Goal: Task Accomplishment & Management: Manage account settings

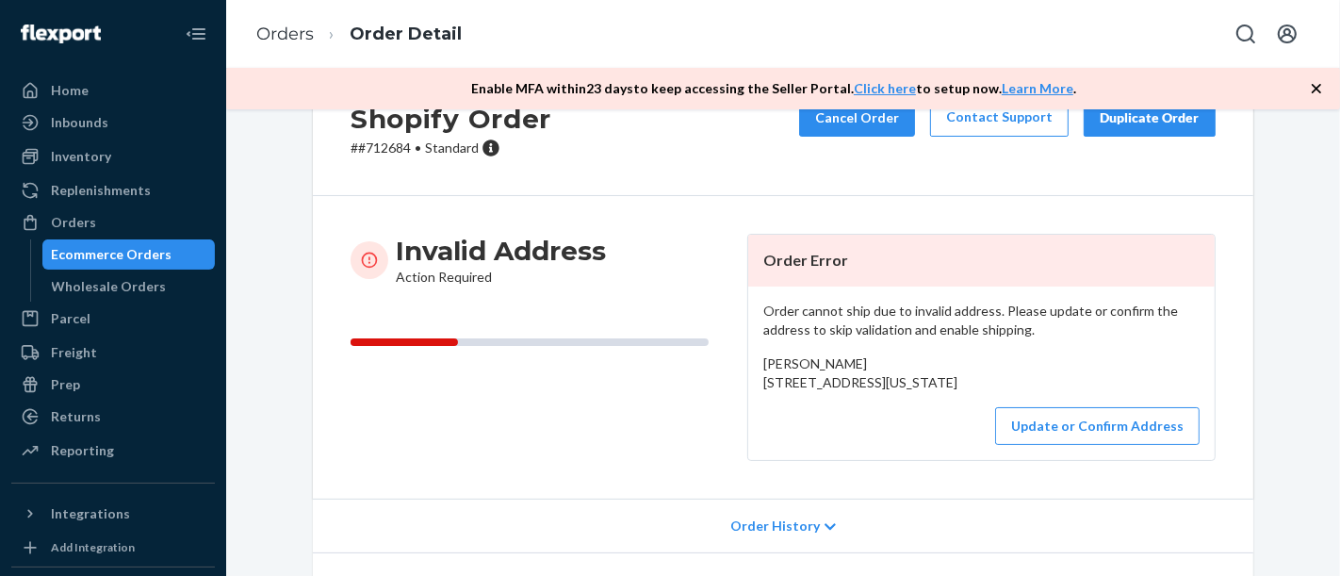
scroll to position [209, 0]
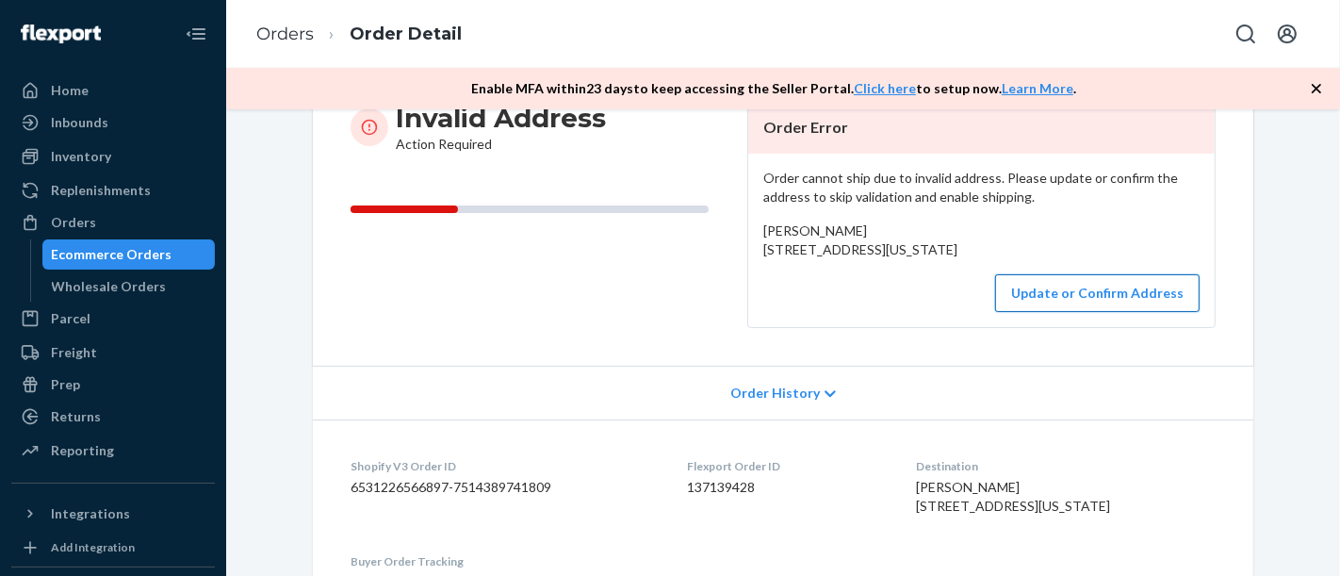
click at [1070, 312] on button "Update or Confirm Address" at bounding box center [1097, 293] width 205 height 38
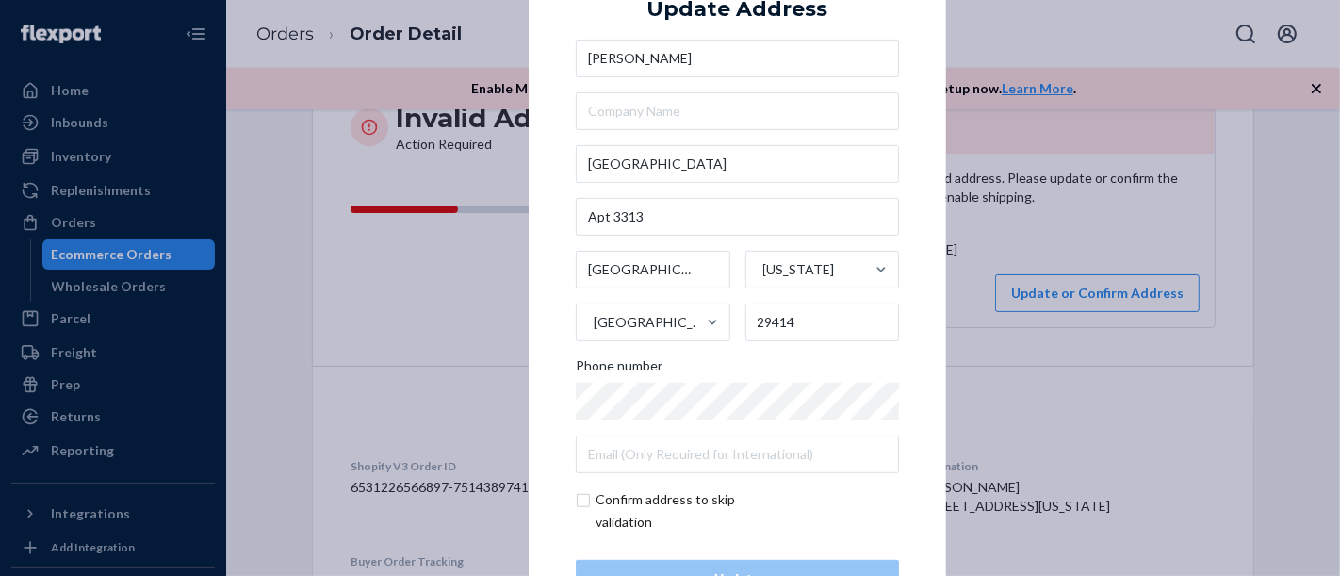
scroll to position [68, 0]
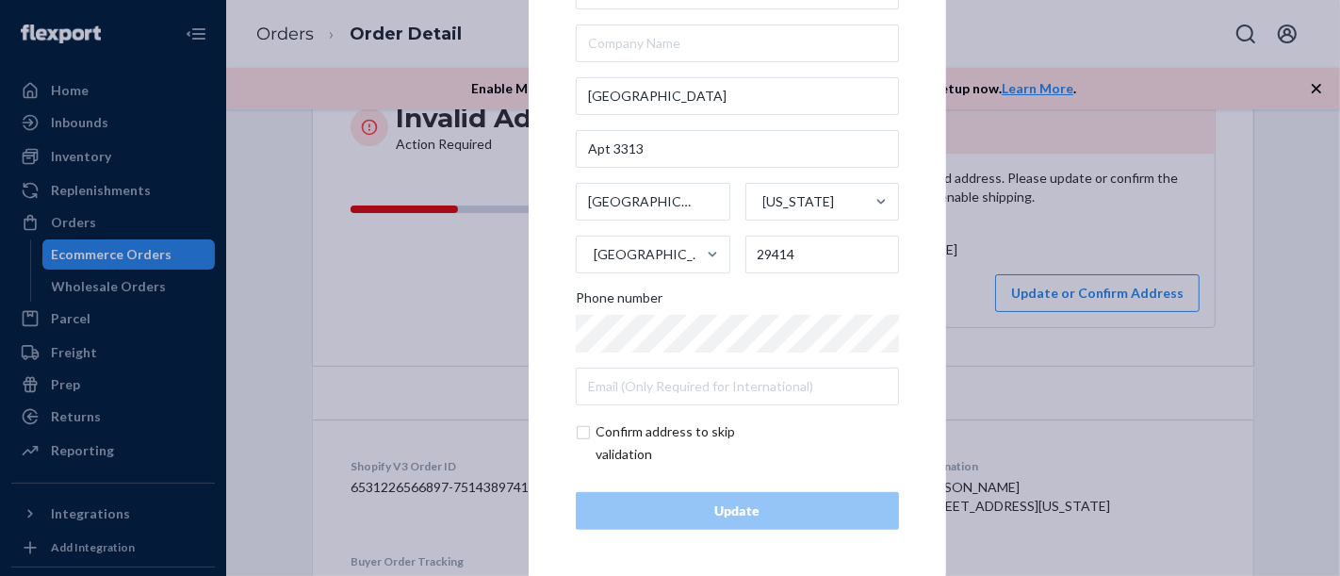
click at [646, 433] on input "checkbox" at bounding box center [685, 442] width 219 height 45
checkbox input "true"
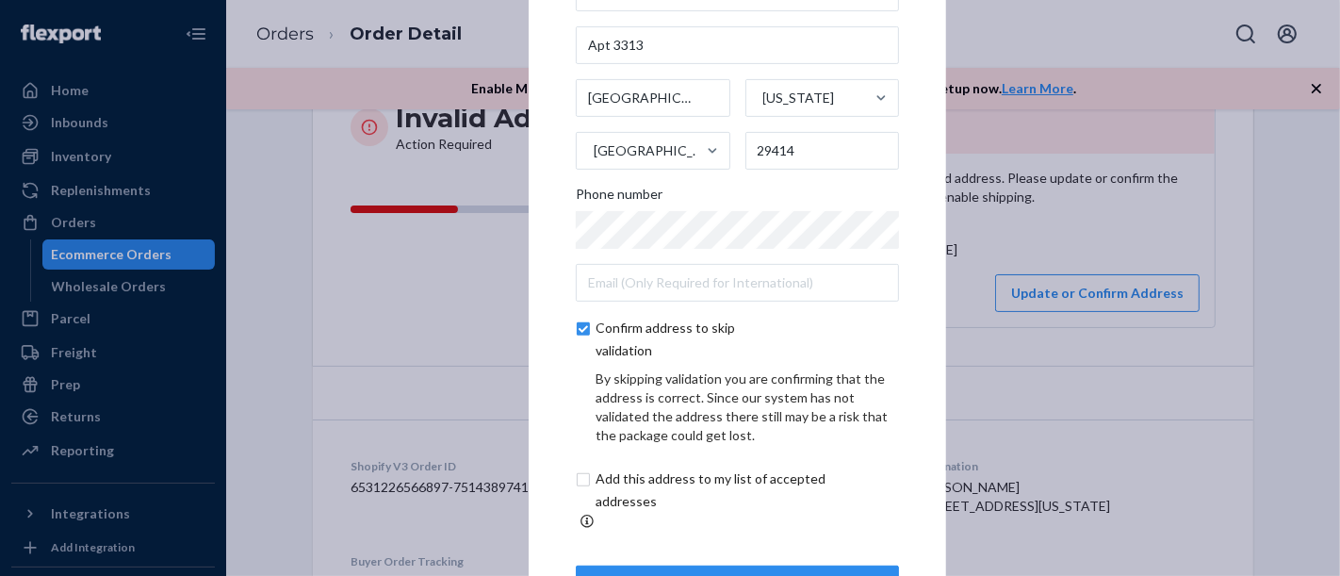
scroll to position [147, 0]
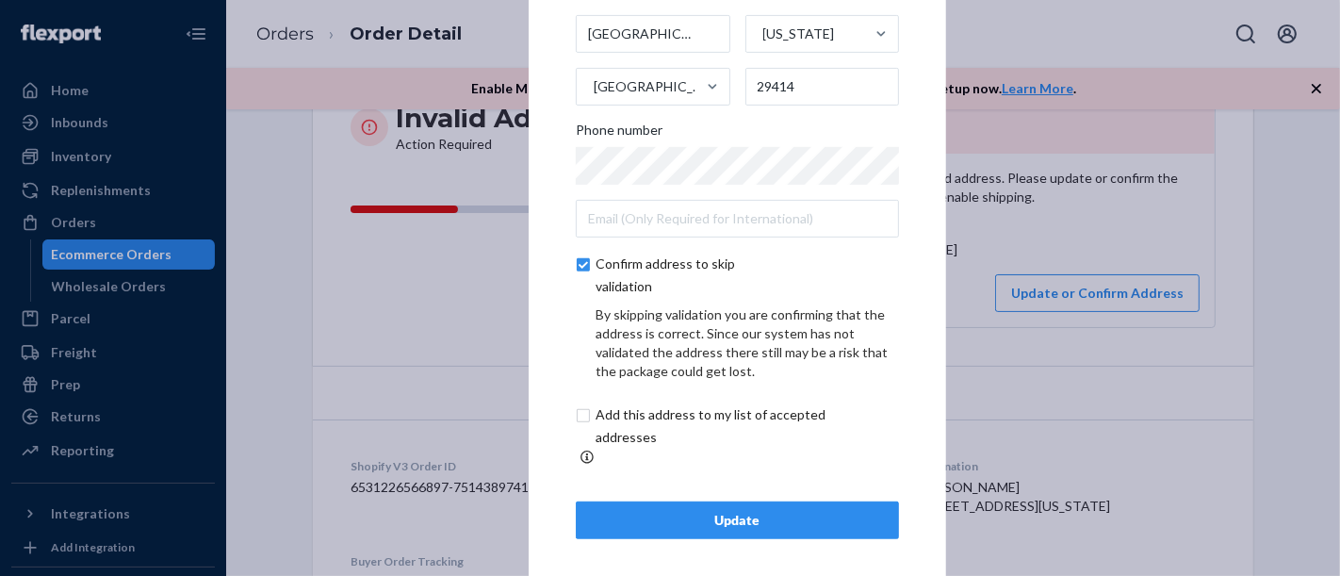
click at [716, 501] on button "Update" at bounding box center [737, 520] width 323 height 38
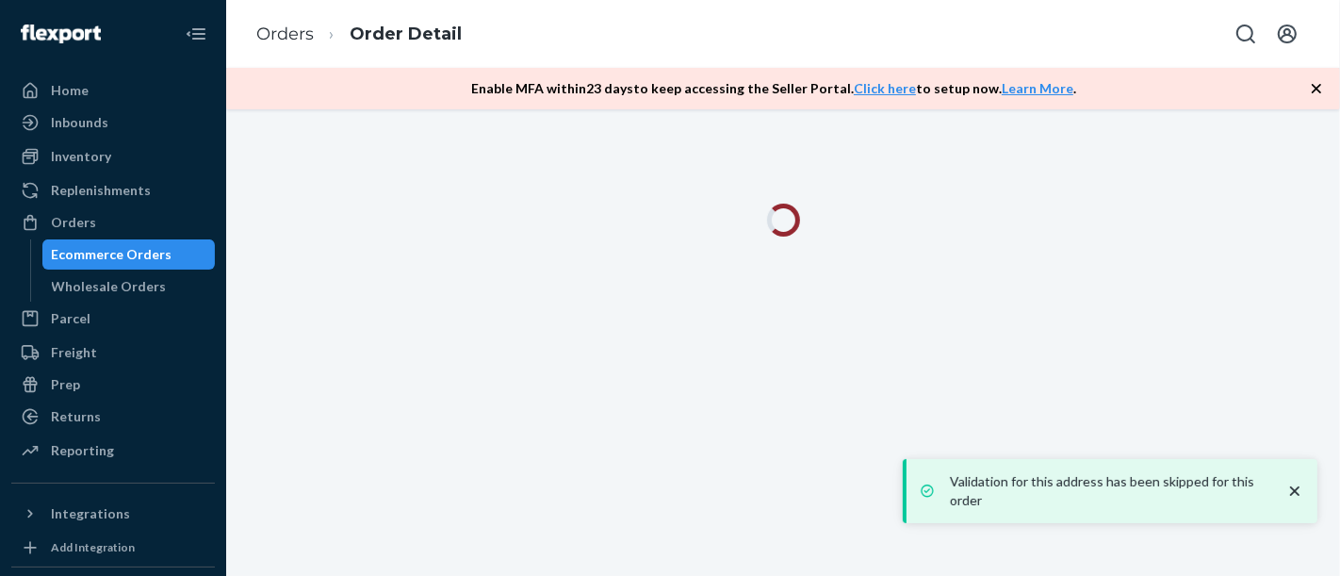
scroll to position [0, 0]
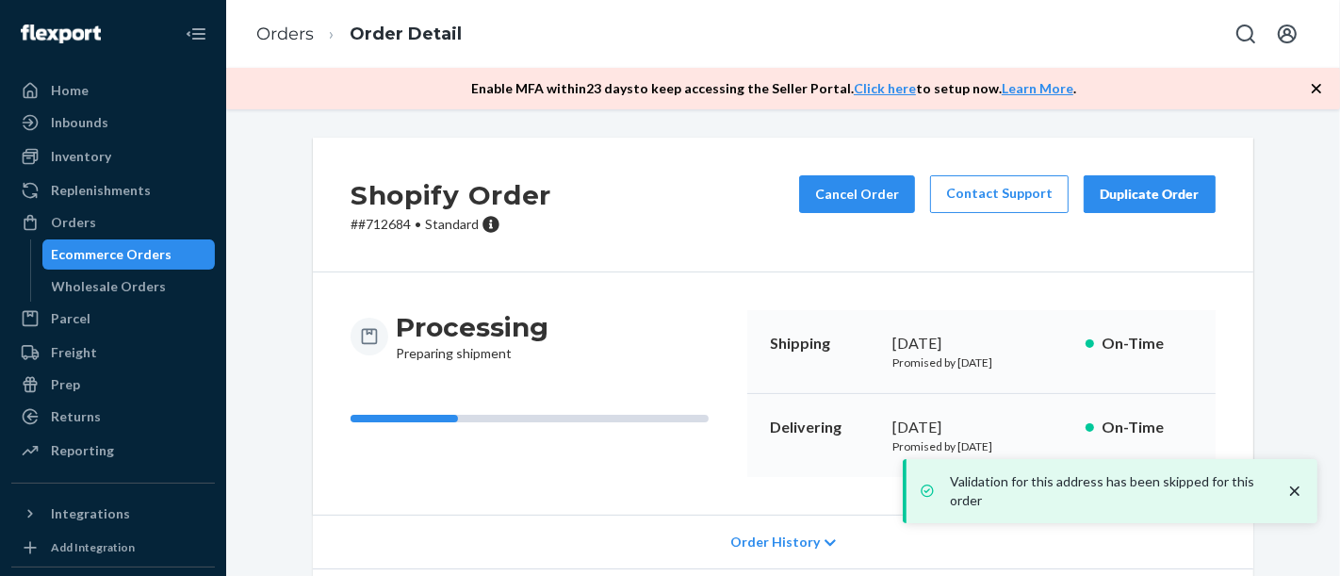
click at [83, 254] on div "Ecommerce Orders" at bounding box center [112, 254] width 121 height 19
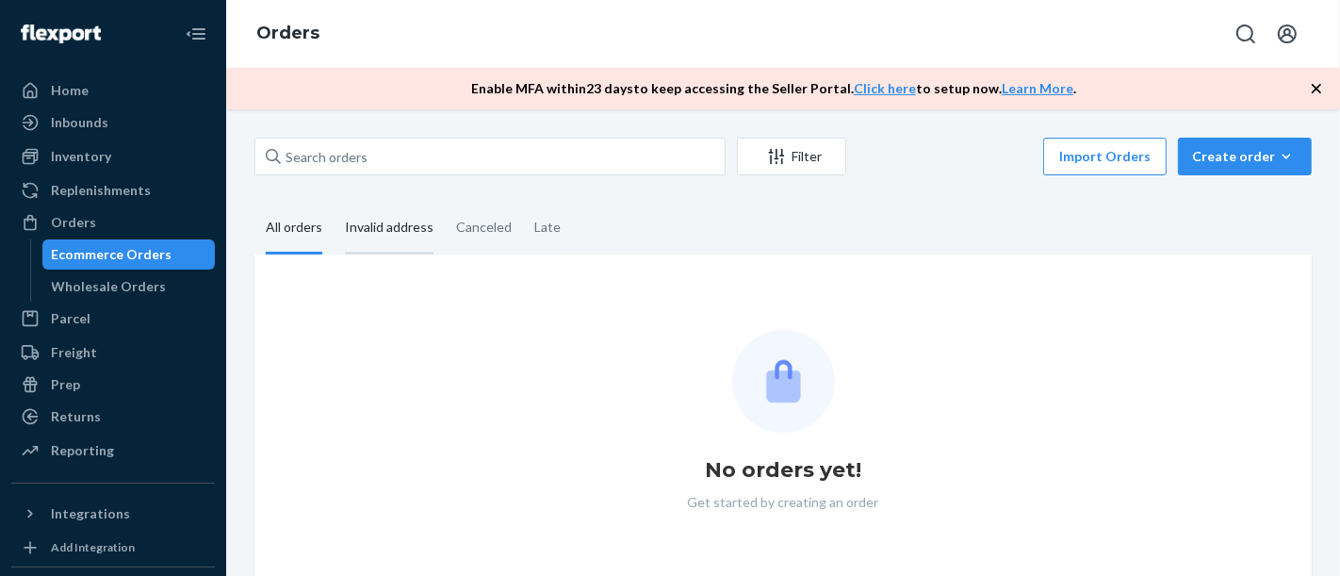
click at [402, 227] on div "Invalid address" at bounding box center [389, 229] width 89 height 52
click at [334, 203] on input "Invalid address" at bounding box center [334, 203] width 0 height 0
click at [286, 236] on div "All orders" at bounding box center [294, 229] width 57 height 52
click at [254, 203] on input "All orders" at bounding box center [254, 203] width 0 height 0
click at [372, 236] on div "Invalid address" at bounding box center [389, 229] width 89 height 52
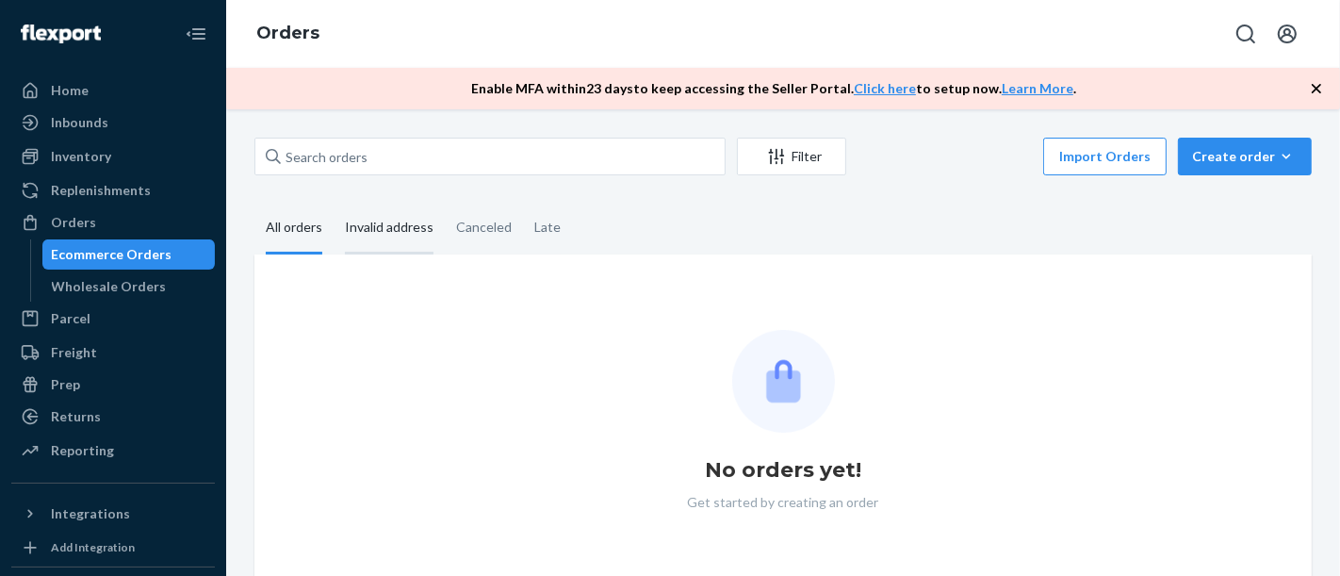
click at [334, 203] on input "Invalid address" at bounding box center [334, 203] width 0 height 0
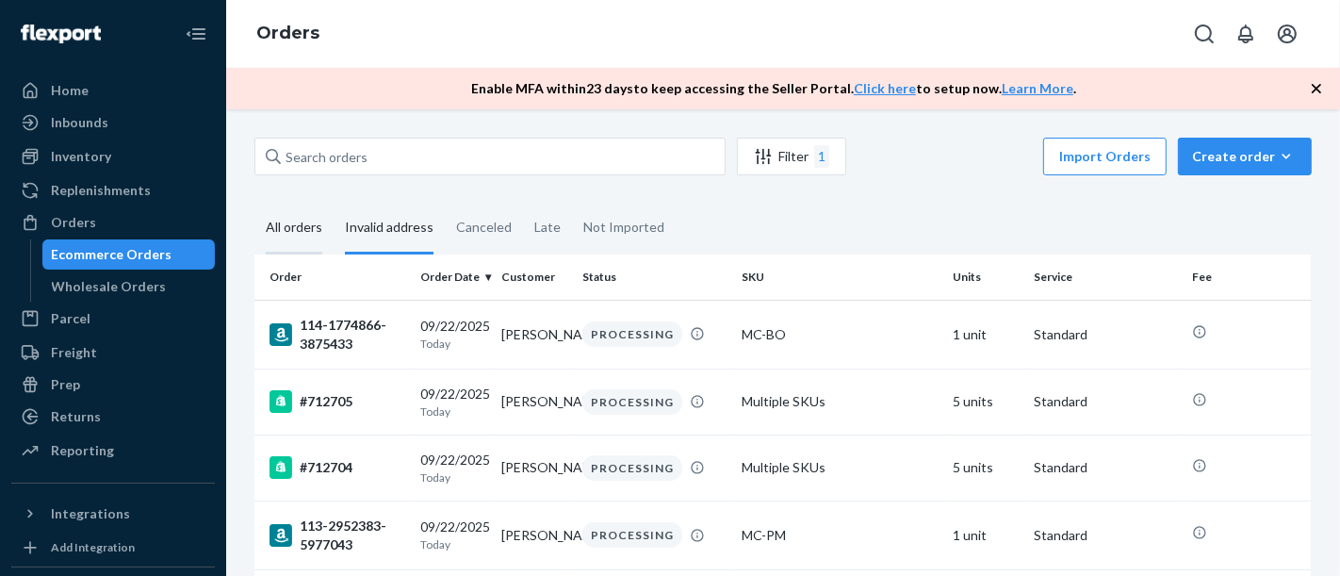
click at [295, 230] on div "All orders" at bounding box center [294, 229] width 57 height 52
click at [254, 203] on input "All orders" at bounding box center [254, 203] width 0 height 0
click at [393, 242] on div "Invalid address" at bounding box center [389, 229] width 89 height 52
click at [334, 203] on input "Invalid address" at bounding box center [334, 203] width 0 height 0
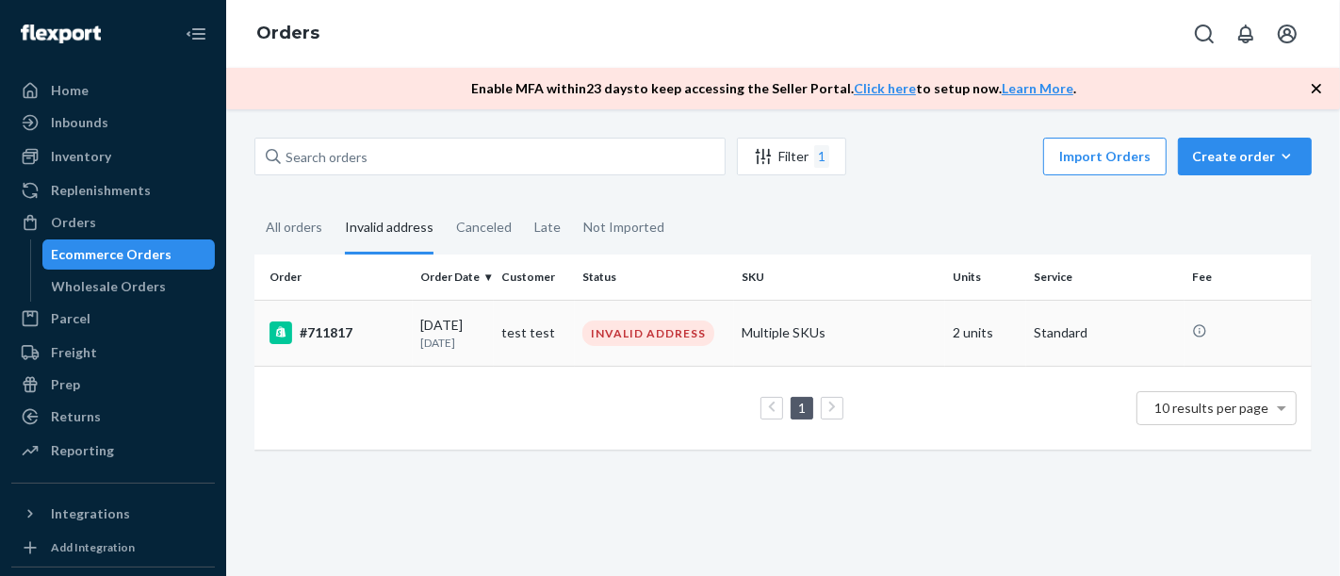
click at [322, 337] on div "#711817" at bounding box center [338, 332] width 136 height 23
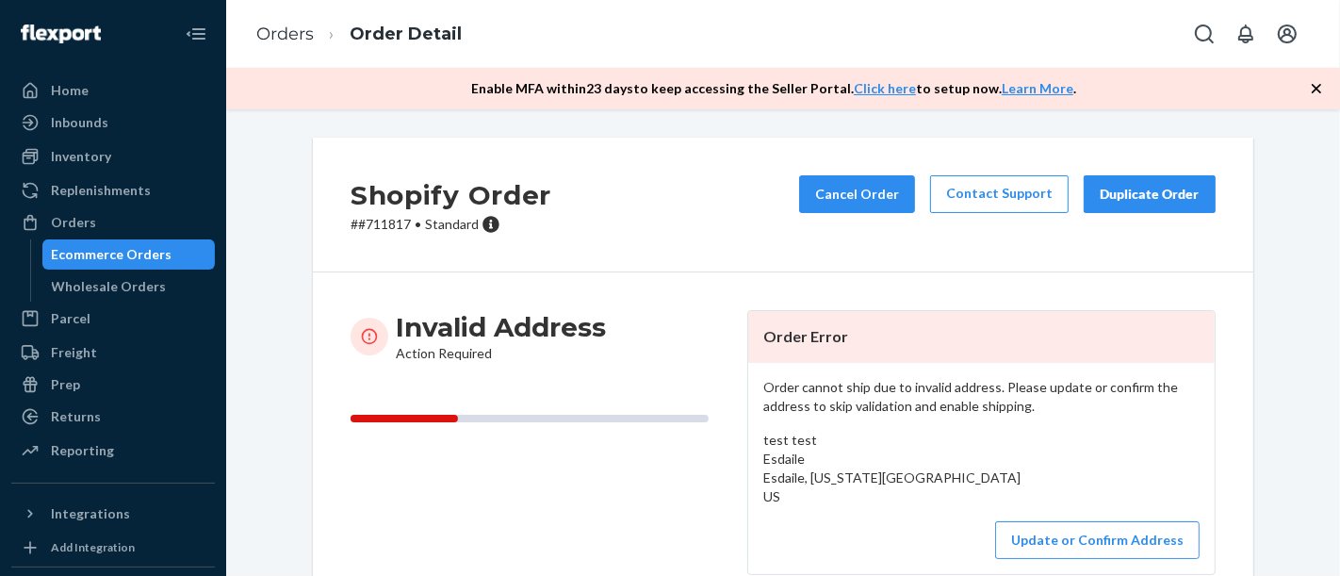
click at [166, 248] on div "Ecommerce Orders" at bounding box center [129, 254] width 170 height 26
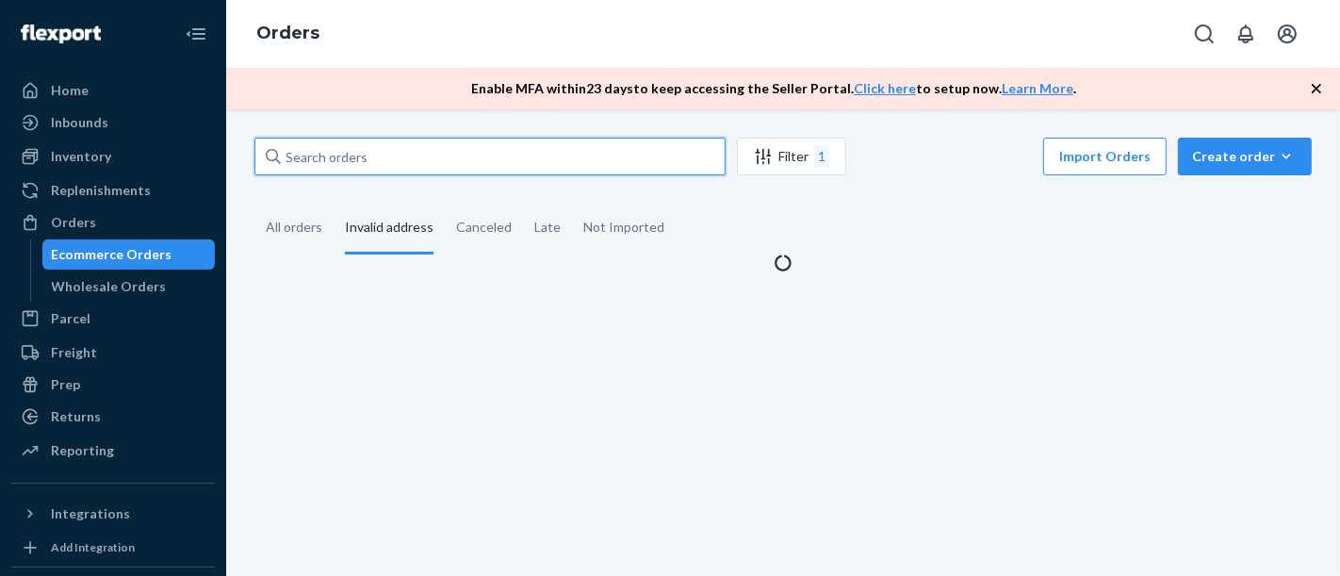
click at [405, 157] on input "text" at bounding box center [489, 157] width 471 height 38
paste input "#710054"
type input "#710054"
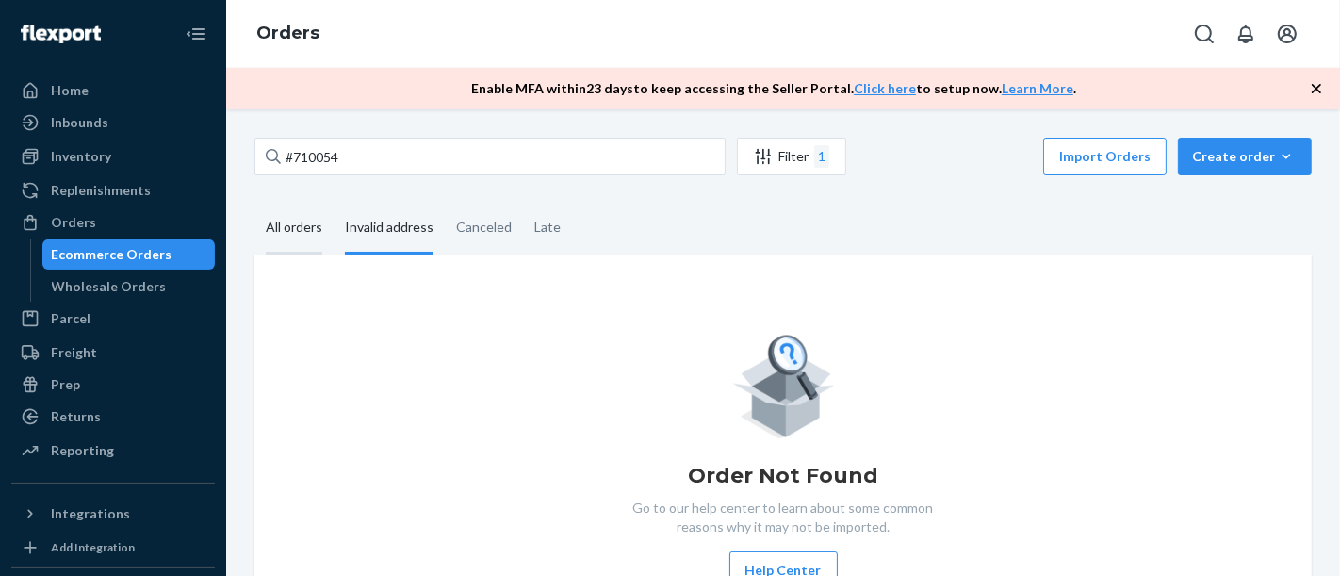
click at [297, 227] on div "All orders" at bounding box center [294, 229] width 57 height 52
click at [254, 203] on input "All orders" at bounding box center [254, 203] width 0 height 0
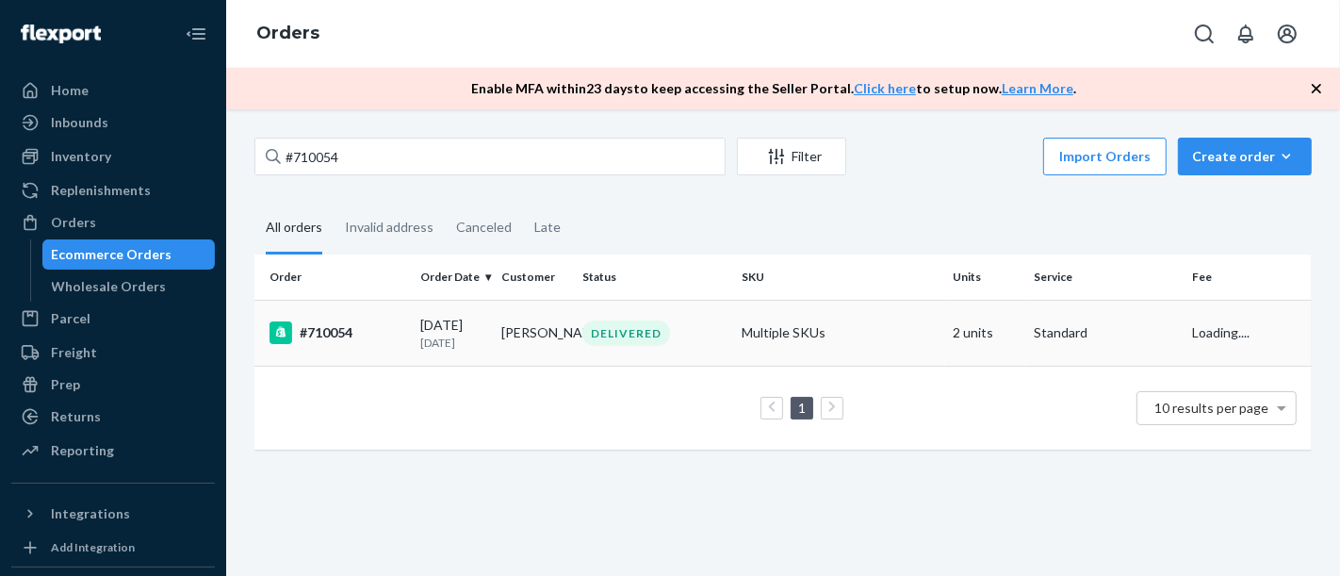
click at [323, 325] on div "#710054" at bounding box center [338, 332] width 136 height 23
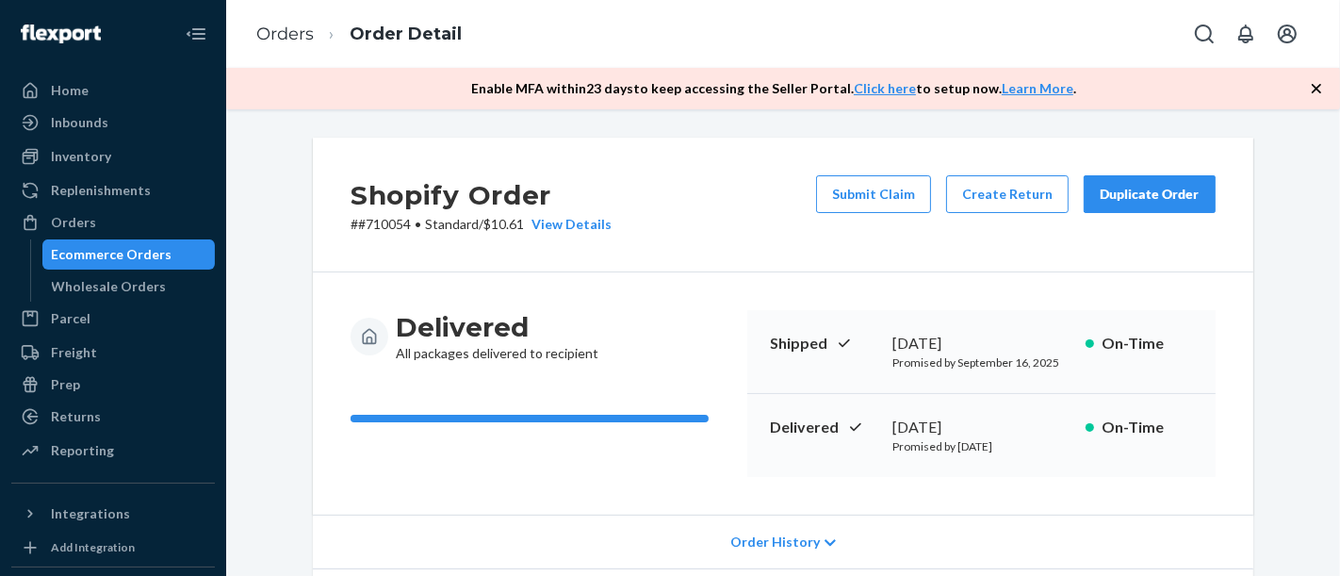
click at [98, 246] on div "Ecommerce Orders" at bounding box center [112, 254] width 121 height 19
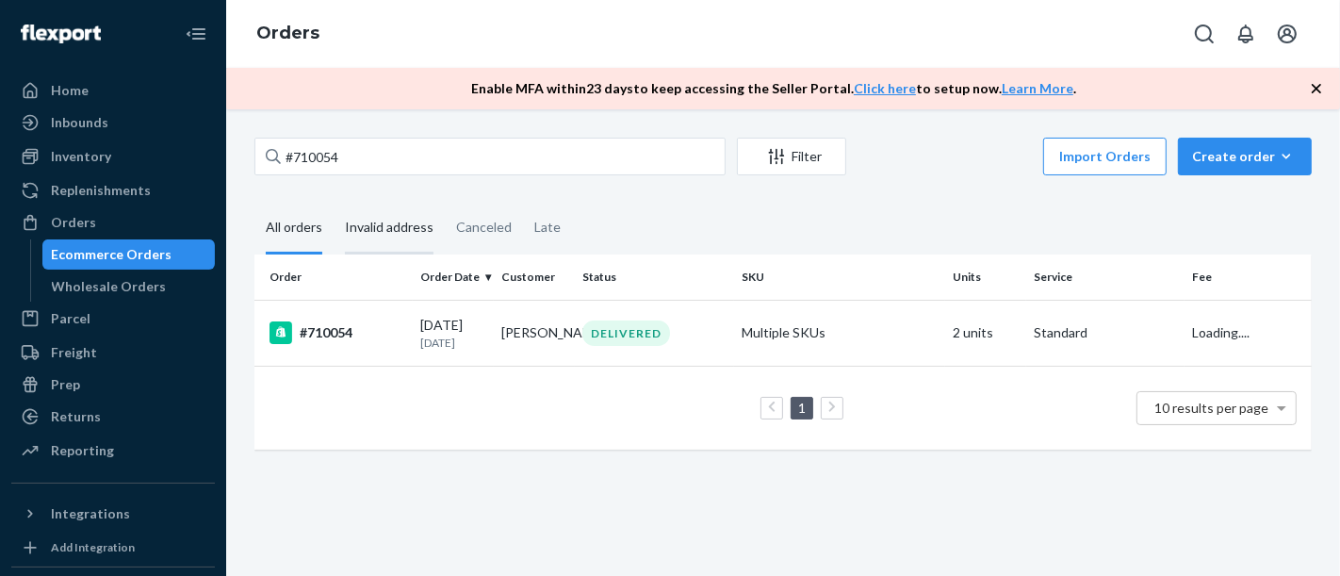
click at [382, 238] on div "Invalid address" at bounding box center [389, 229] width 89 height 52
click at [334, 203] on input "Invalid address" at bounding box center [334, 203] width 0 height 0
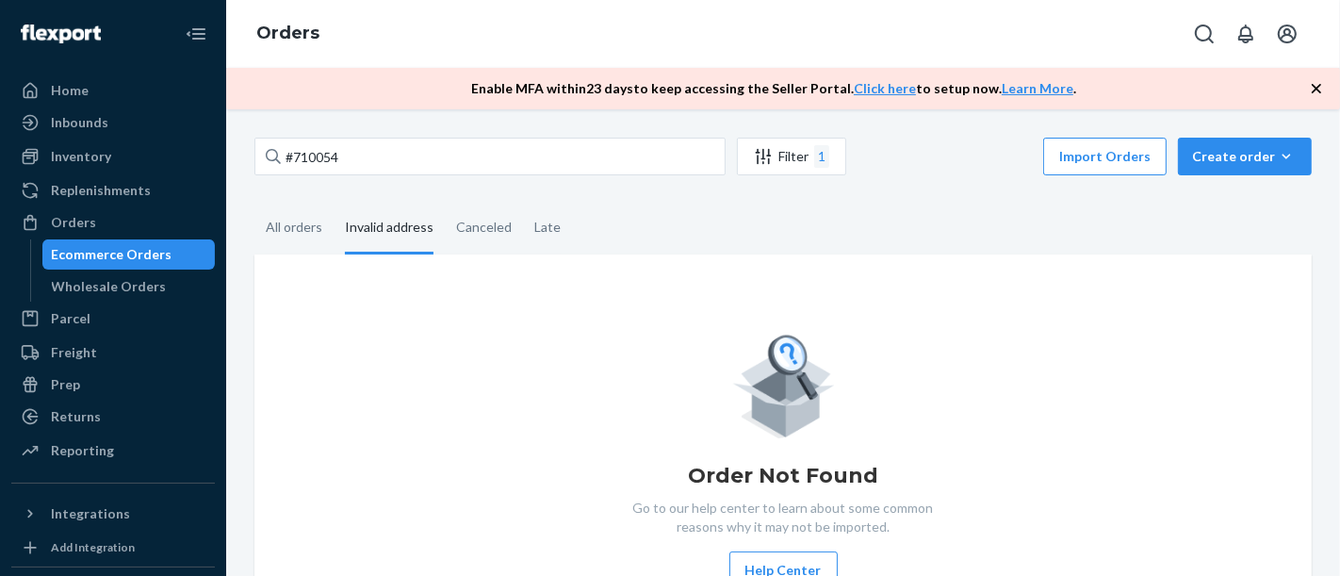
click at [348, 134] on div "#710054 Filter 1 Import Orders Create order Ecommerce order Removal order All o…" at bounding box center [783, 342] width 1114 height 467
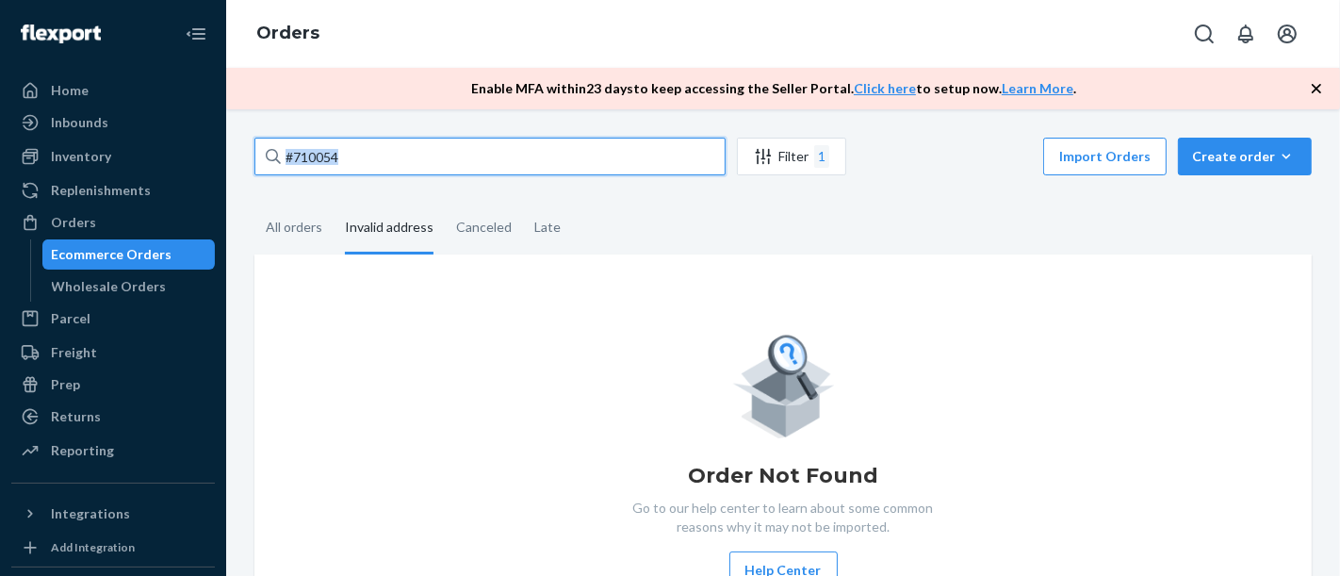
click at [344, 157] on input "#710054" at bounding box center [489, 157] width 471 height 38
type input "#"
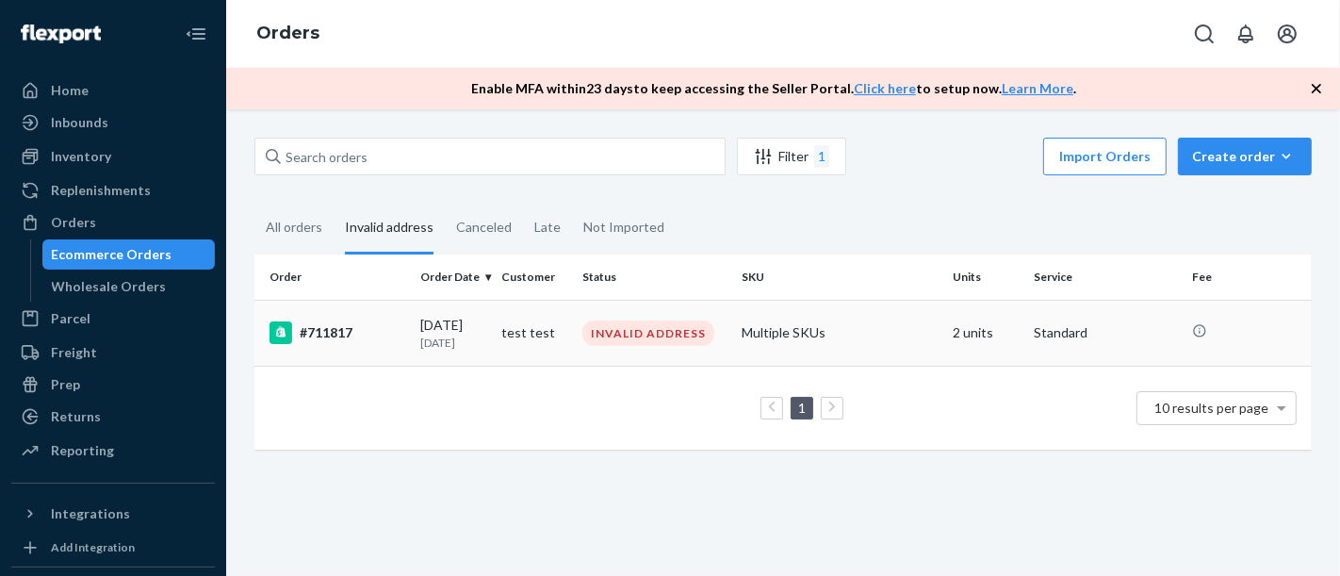
click at [376, 321] on div "#711817" at bounding box center [338, 332] width 136 height 23
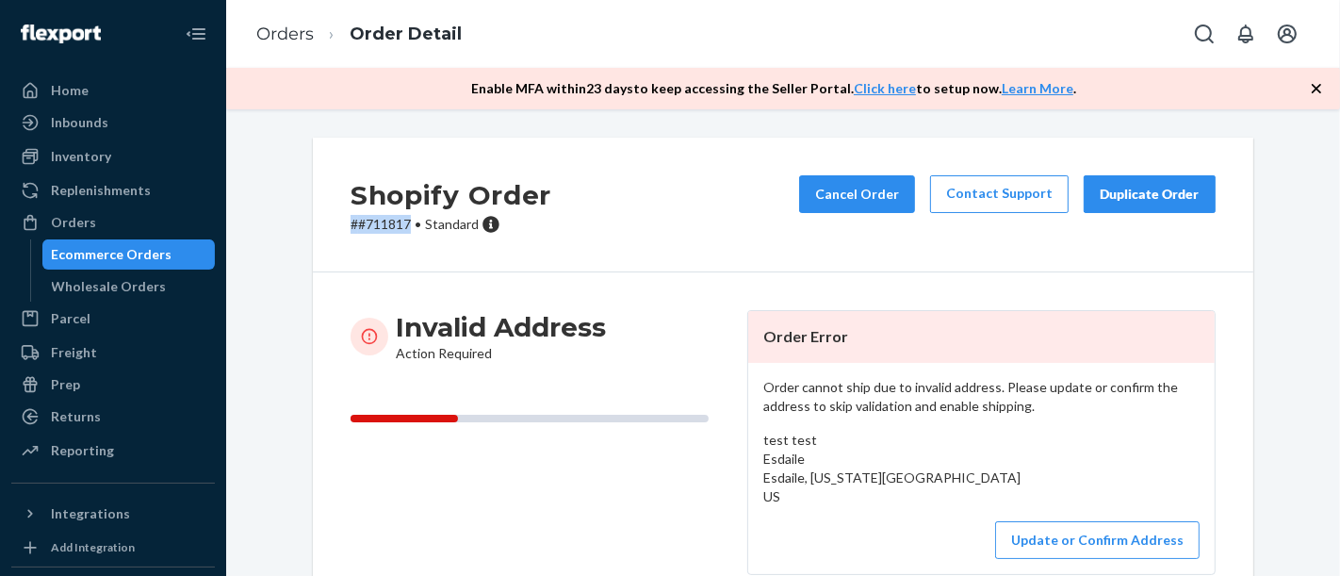
copy p "# #711817"
copy p "#711817"
drag, startPoint x: 401, startPoint y: 225, endPoint x: 349, endPoint y: 227, distance: 51.9
click at [351, 227] on p "# #711817 • Standard" at bounding box center [451, 224] width 201 height 19
click at [389, 226] on p "# #711817 • Standard" at bounding box center [451, 224] width 201 height 19
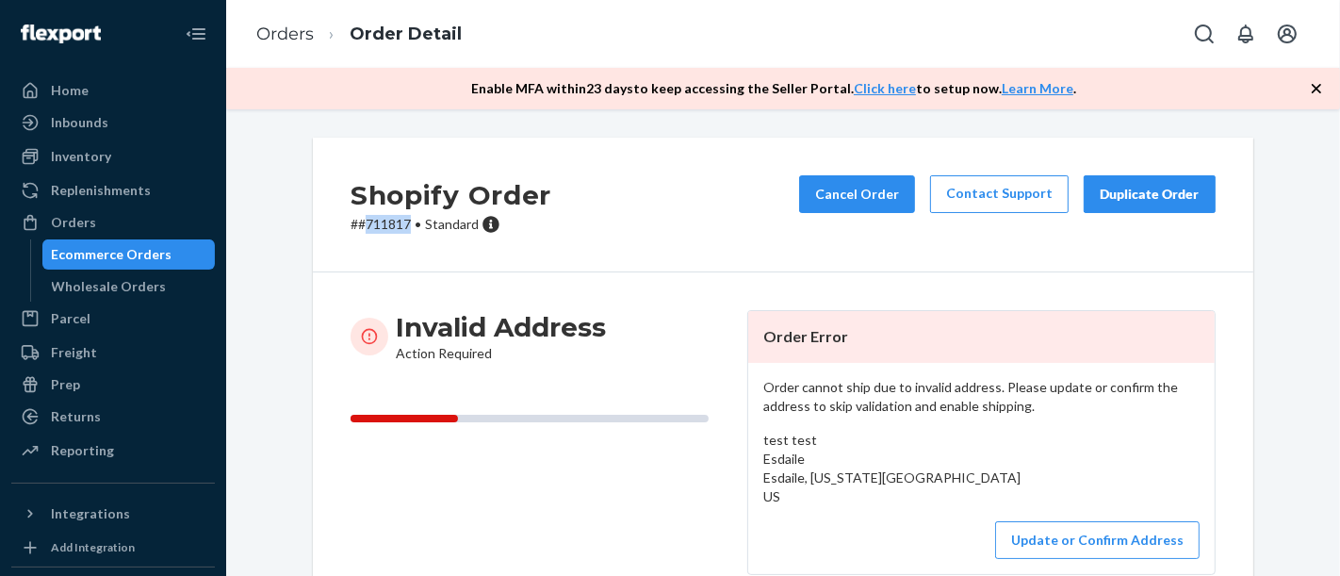
click at [389, 226] on p "# #711817 • Standard" at bounding box center [451, 224] width 201 height 19
click at [861, 200] on button "Cancel Order" at bounding box center [857, 194] width 116 height 38
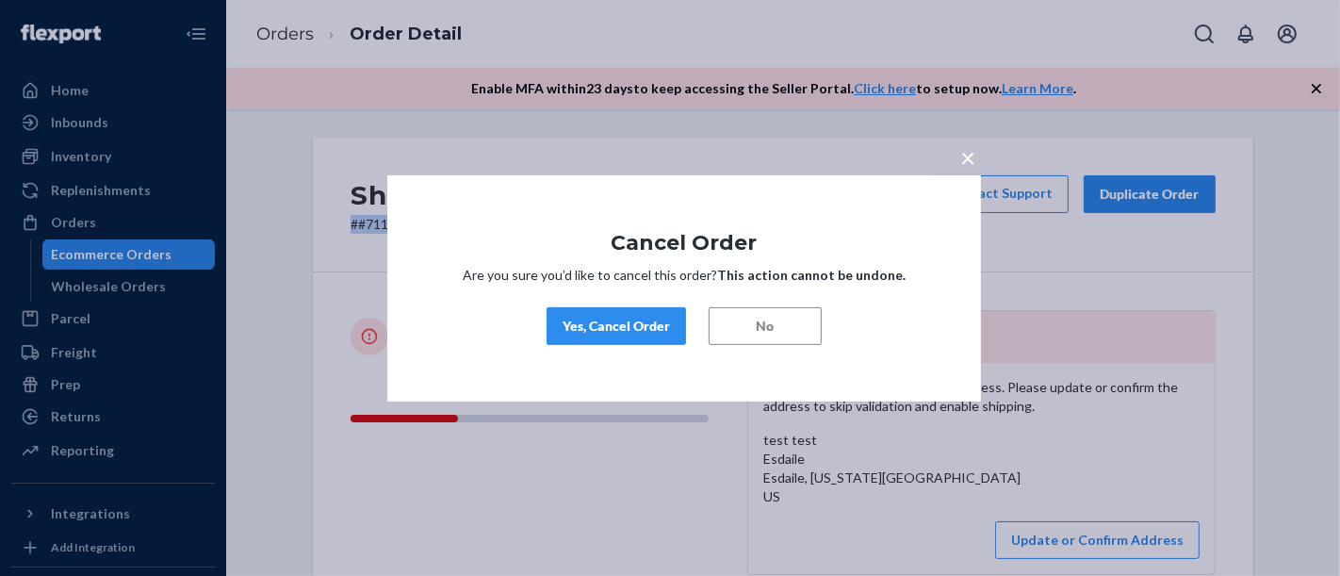
click at [610, 329] on div "Yes, Cancel Order" at bounding box center [616, 326] width 107 height 19
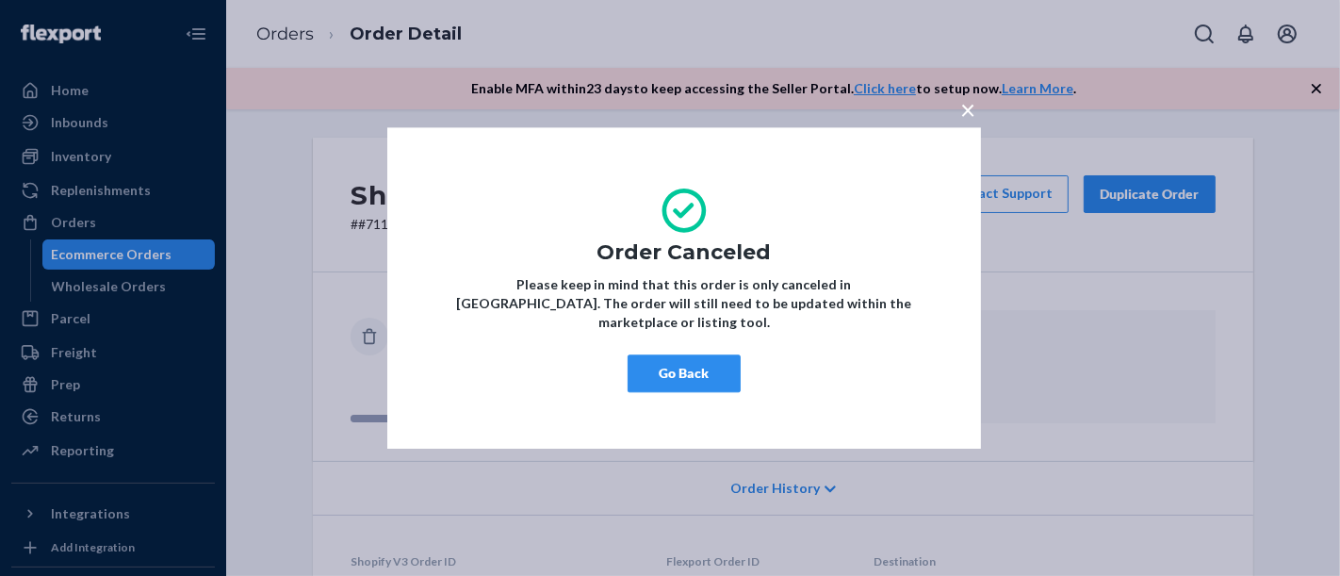
click at [720, 373] on button "Go Back" at bounding box center [684, 373] width 113 height 38
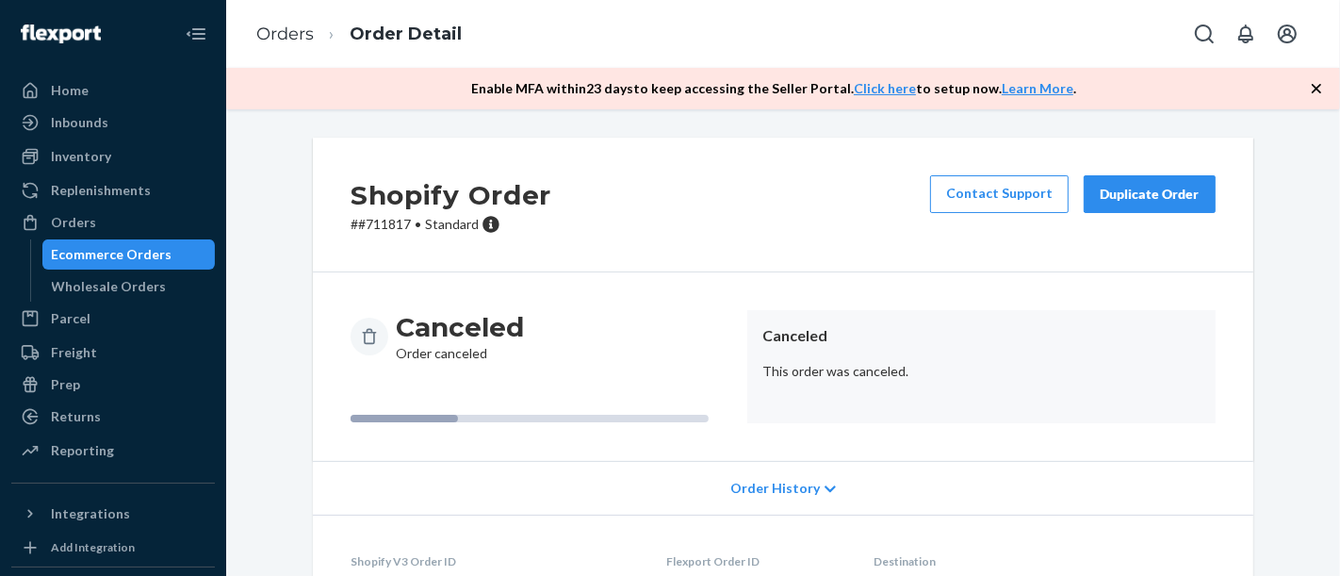
click at [140, 249] on div "Ecommerce Orders" at bounding box center [112, 254] width 121 height 19
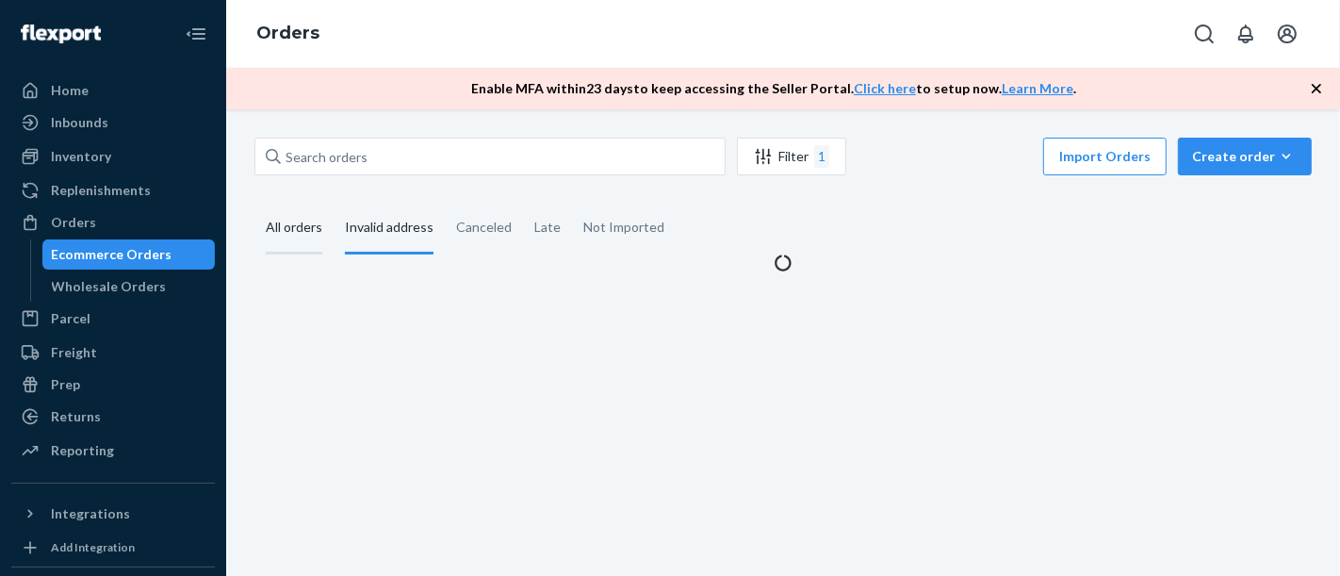
click at [290, 235] on div "All orders" at bounding box center [294, 229] width 57 height 52
click at [254, 203] on input "All orders" at bounding box center [254, 203] width 0 height 0
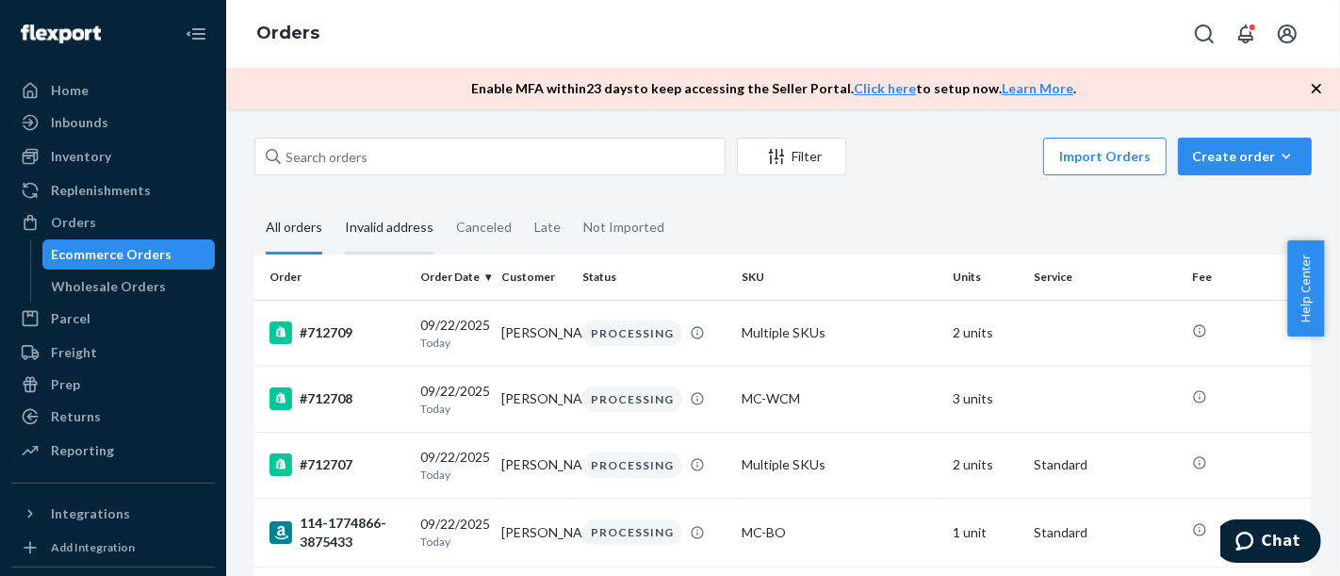
click at [401, 228] on div "Invalid address" at bounding box center [389, 229] width 89 height 52
click at [334, 203] on input "Invalid address" at bounding box center [334, 203] width 0 height 0
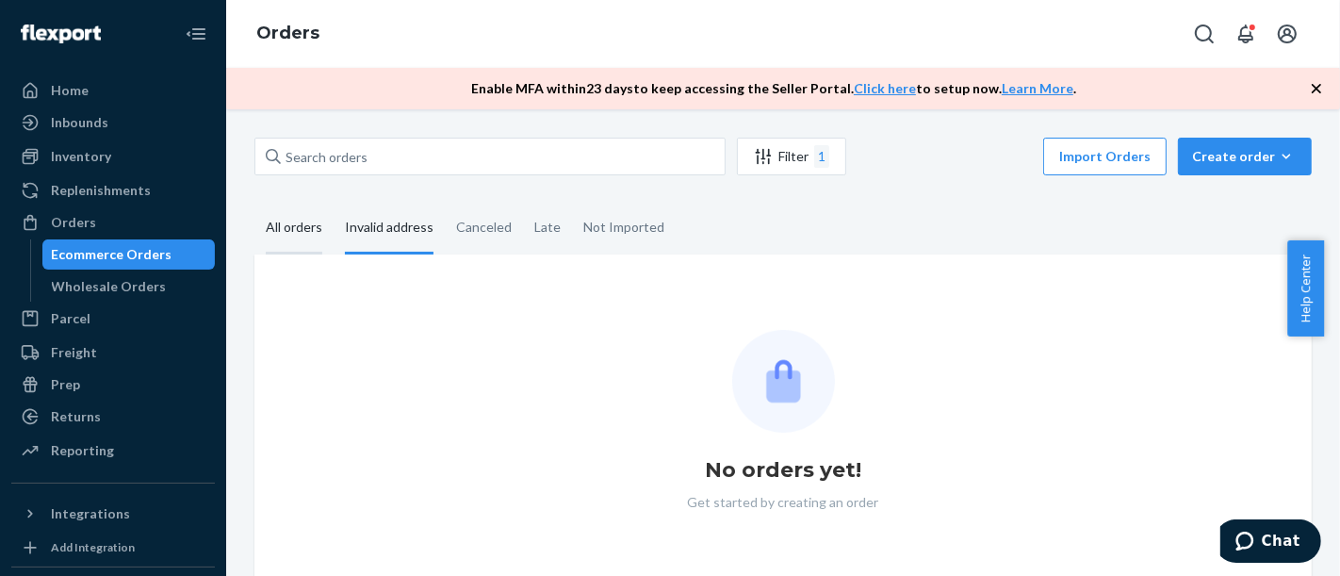
click at [278, 234] on div "All orders" at bounding box center [294, 229] width 57 height 52
click at [254, 203] on input "All orders" at bounding box center [254, 203] width 0 height 0
click at [395, 243] on div "Invalid address" at bounding box center [389, 229] width 89 height 52
click at [334, 203] on input "Invalid address" at bounding box center [334, 203] width 0 height 0
click at [297, 237] on div "All orders" at bounding box center [294, 229] width 57 height 52
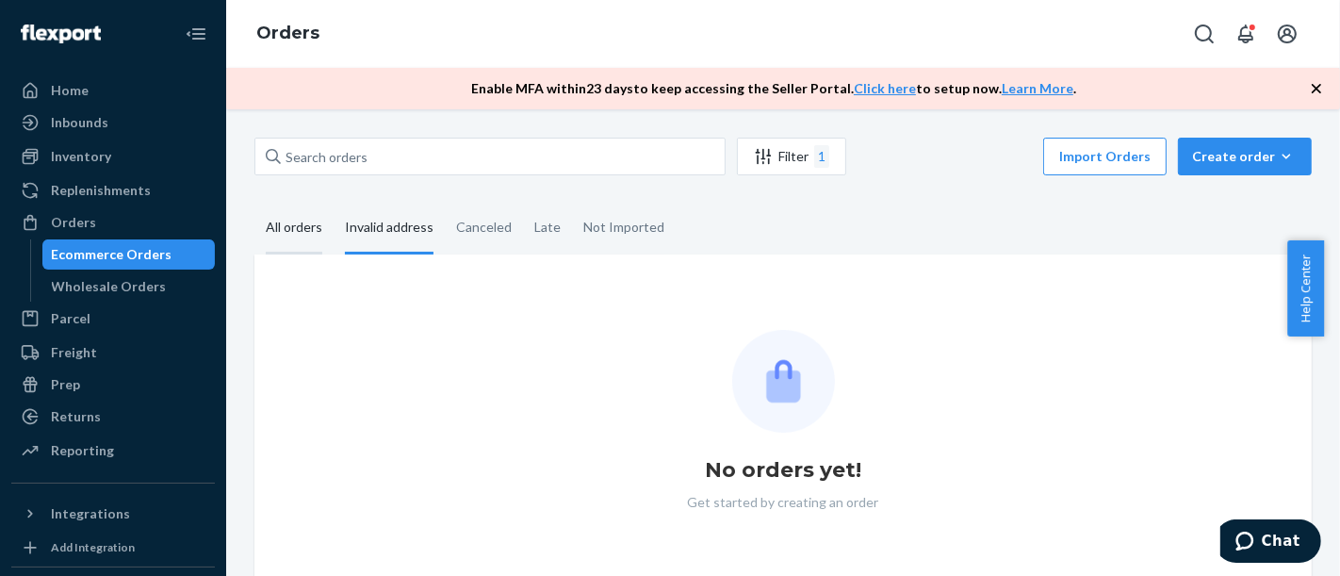
click at [254, 203] on input "All orders" at bounding box center [254, 203] width 0 height 0
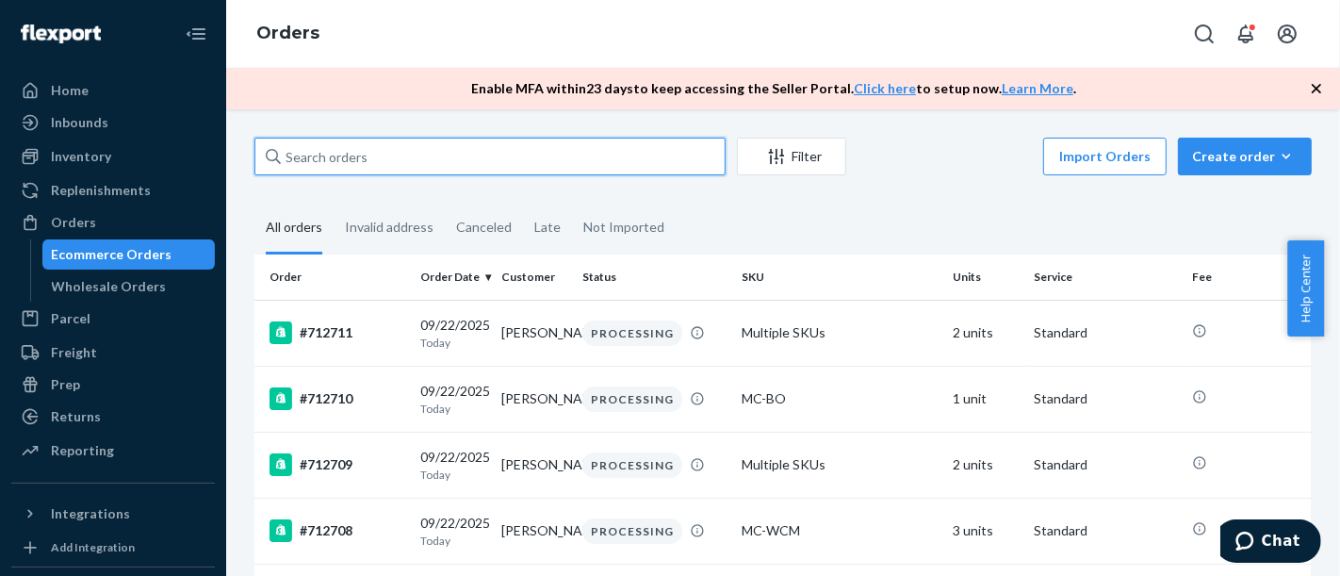
click at [331, 156] on input "text" at bounding box center [489, 157] width 471 height 38
paste input "#709781"
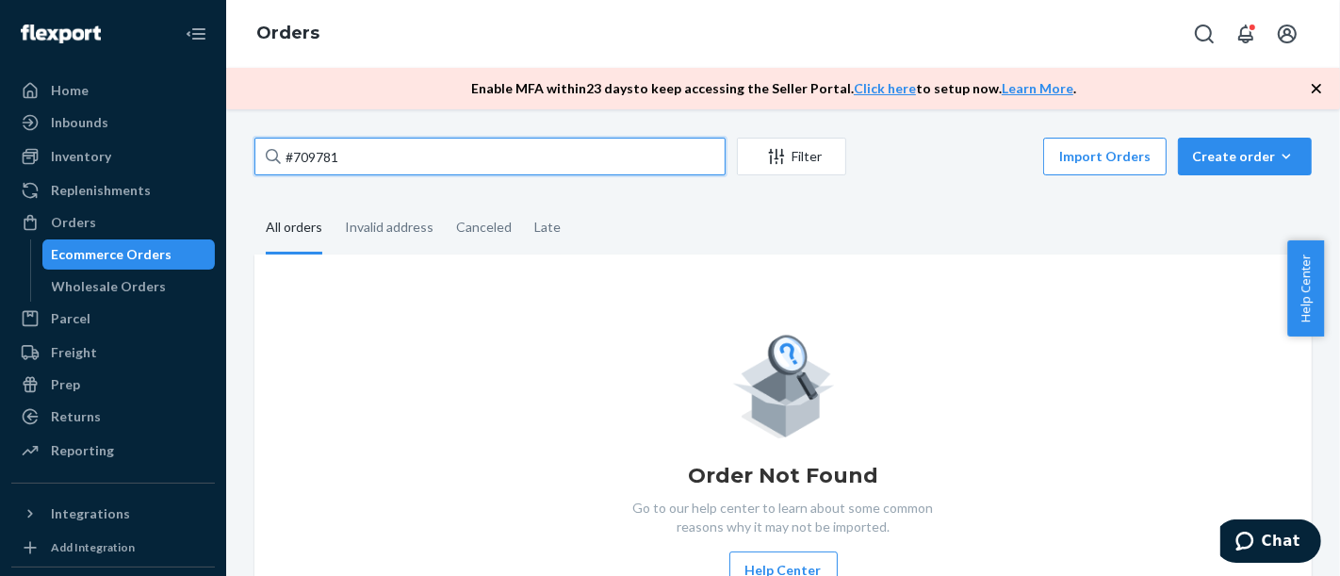
click at [333, 151] on input "#709781" at bounding box center [489, 157] width 471 height 38
type input "#709781"
